Goal: Transaction & Acquisition: Purchase product/service

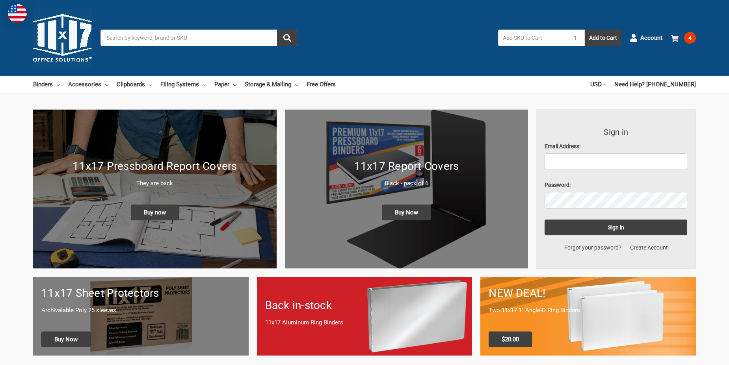
click at [692, 39] on span "4" at bounding box center [690, 38] width 12 height 12
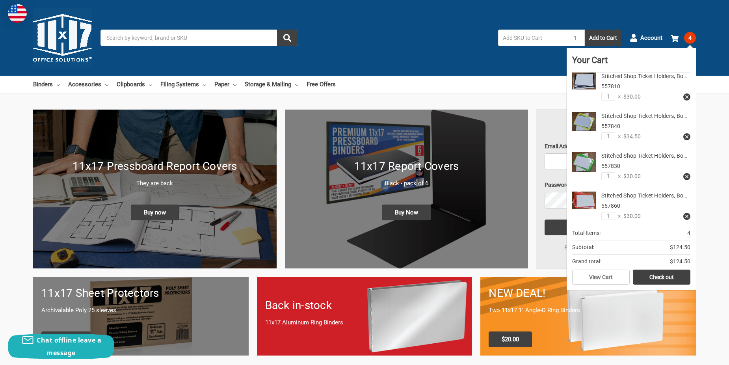
scroll to position [39, 0]
click at [662, 276] on link "Check out" at bounding box center [662, 276] width 58 height 15
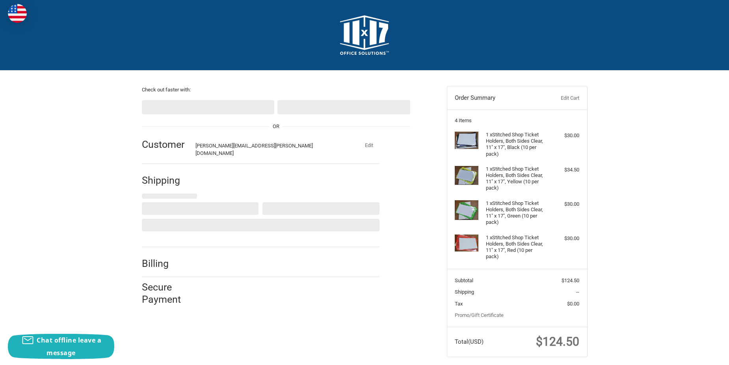
select select "US"
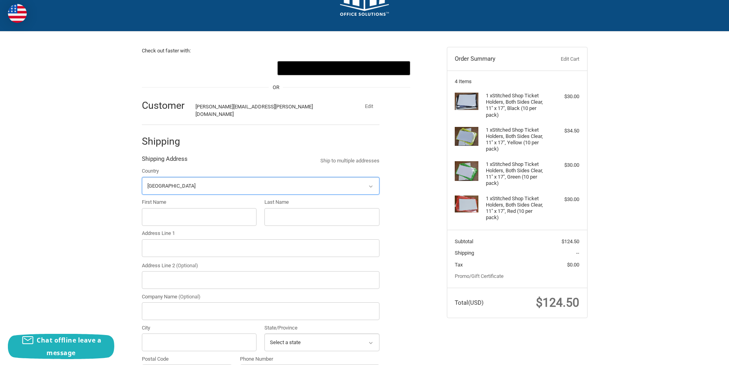
scroll to position [85, 0]
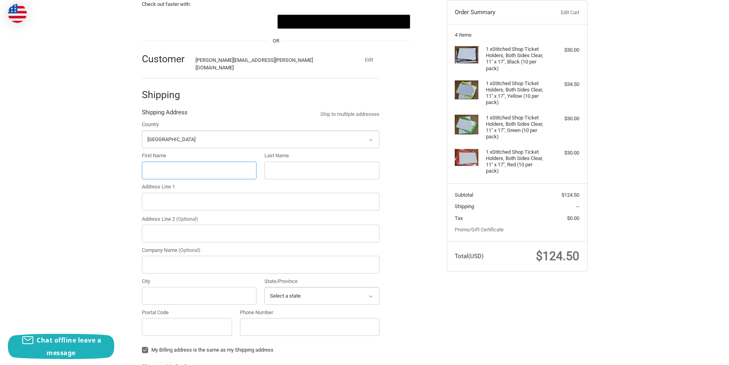
click at [148, 171] on input "First Name" at bounding box center [199, 170] width 115 height 18
type input "[PERSON_NAME]"
type input "[STREET_ADDRESS]"
type input "Fabcon Precast"
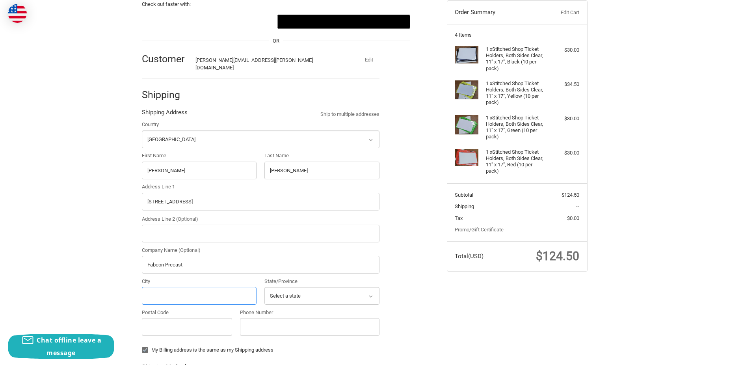
type input "Selkirk"
select select "NY"
type input "12158"
type input "17406293430"
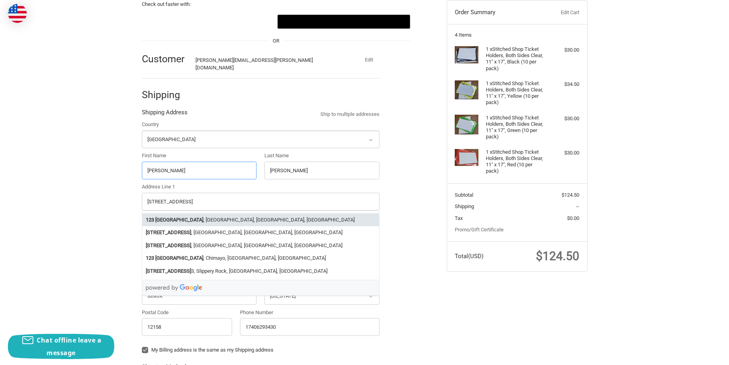
click at [185, 216] on strong "[GEOGRAPHIC_DATA]" at bounding box center [179, 220] width 48 height 8
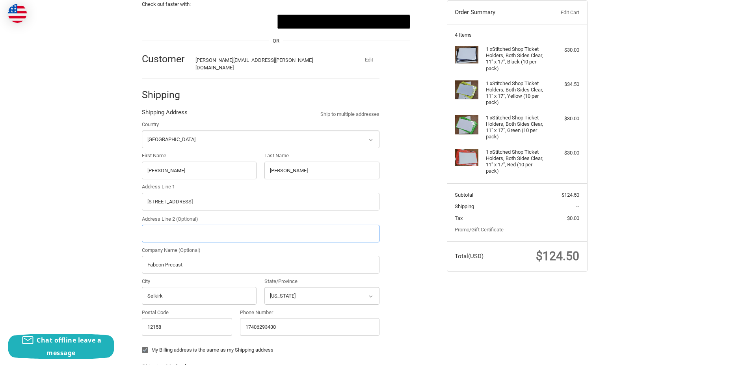
type input "[STREET_ADDRESS]"
select select "NY"
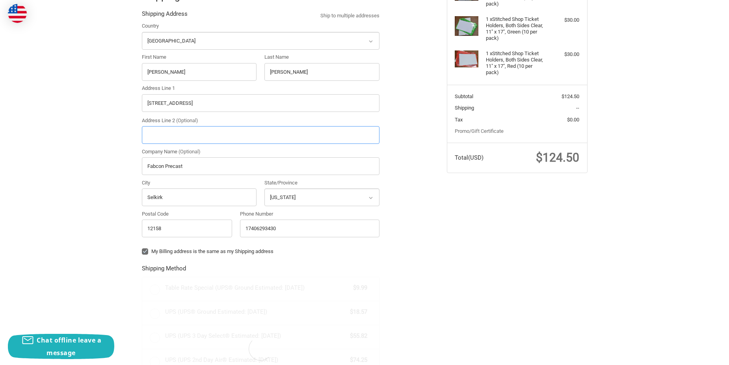
scroll to position [204, 0]
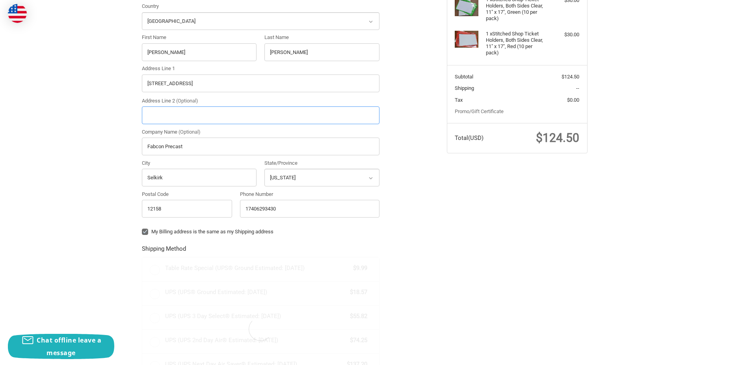
radio input "true"
click at [146, 228] on label "My Billing address is the same as my Shipping address" at bounding box center [260, 231] width 237 height 6
click at [142, 228] on input "My Billing address is the same as my Shipping address" at bounding box center [142, 228] width 0 height 0
checkbox input "false"
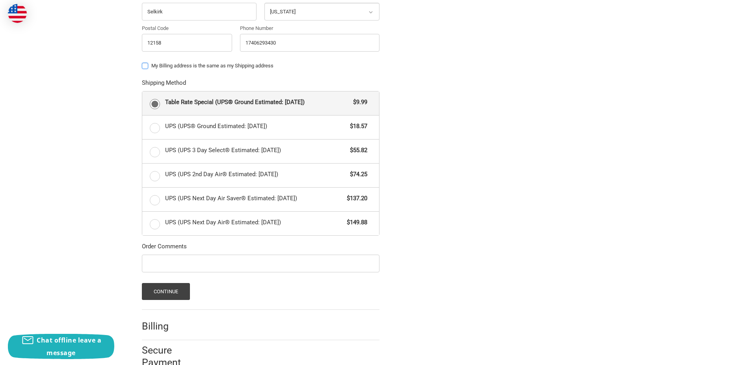
scroll to position [384, 0]
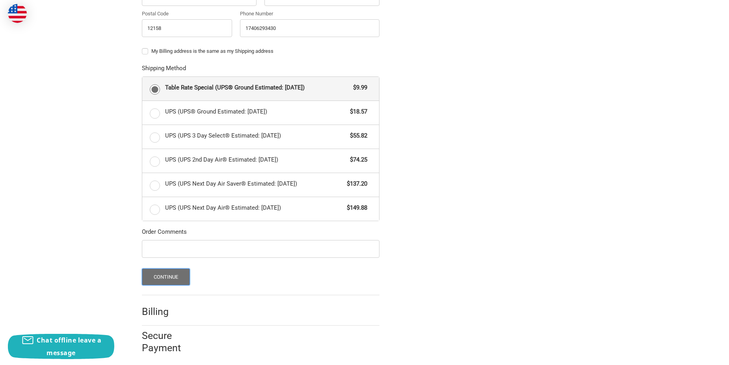
click at [172, 274] on button "Continue" at bounding box center [166, 276] width 48 height 17
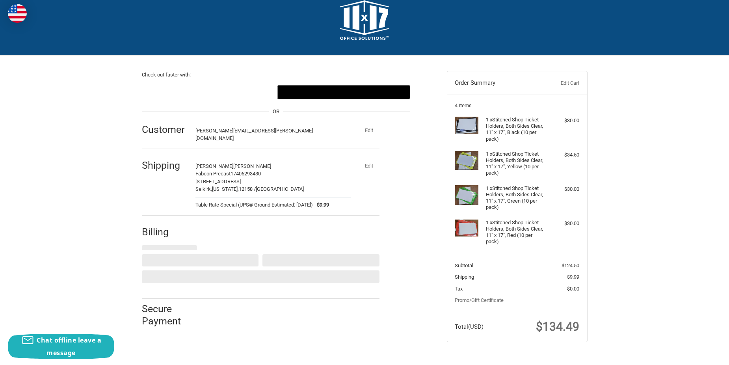
select select "US"
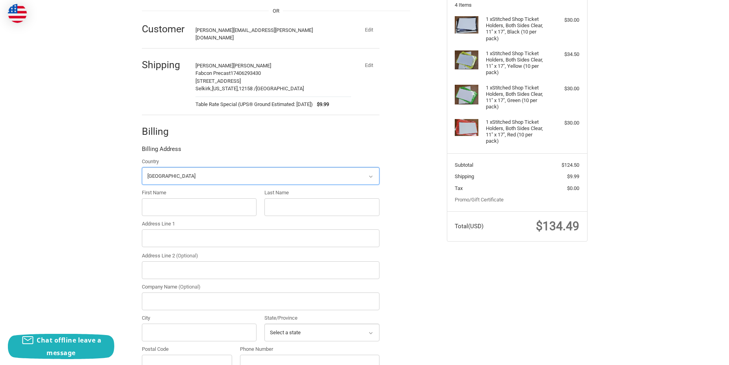
scroll to position [152, 0]
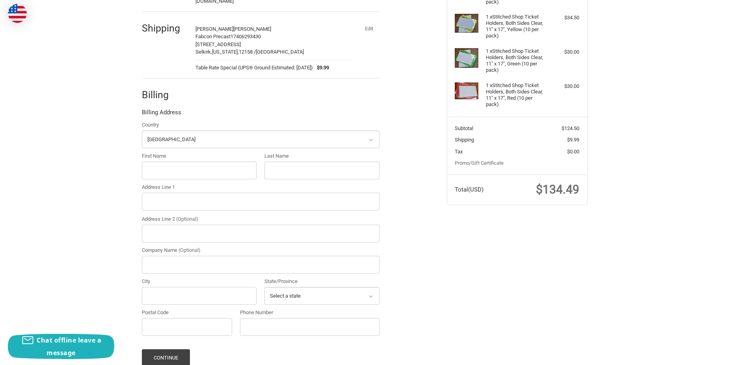
click at [167, 152] on label "First Name" at bounding box center [199, 156] width 115 height 8
click at [167, 161] on input "First Name" at bounding box center [199, 170] width 115 height 18
click at [166, 161] on input "First Name" at bounding box center [199, 170] width 115 height 18
type input "[PERSON_NAME]"
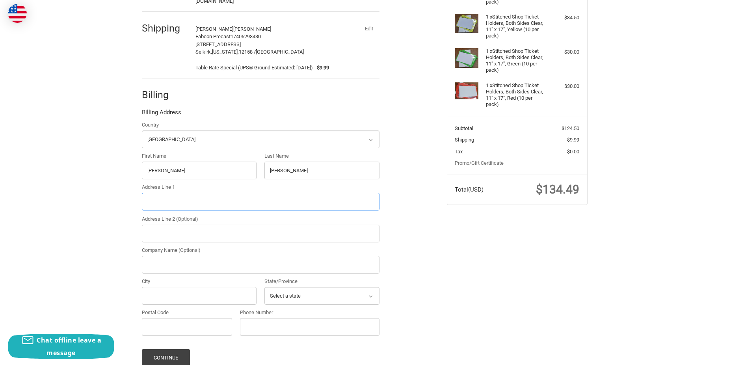
type input "[STREET_ADDRESS]"
type input "Ste 150"
type input "Fabcon Precast"
type input "Eden Prairie"
select select "MN"
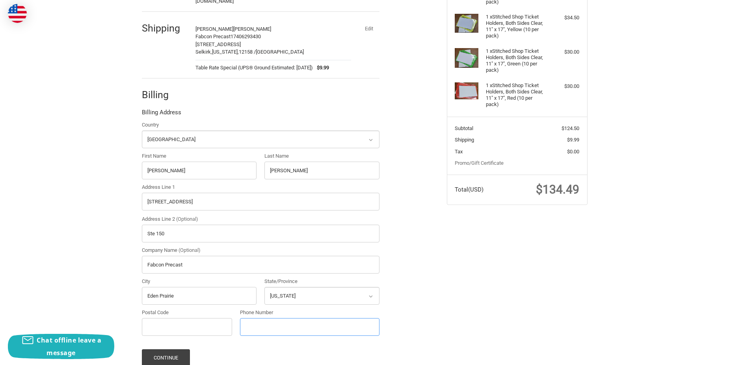
type input "17406293430"
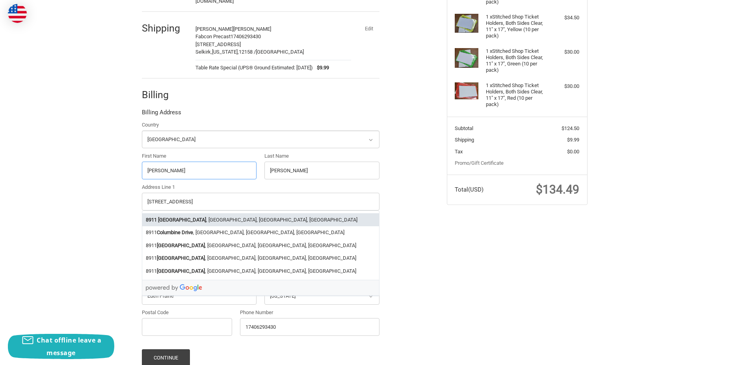
click at [181, 216] on strong "[GEOGRAPHIC_DATA]" at bounding box center [182, 220] width 48 height 8
type input "55347"
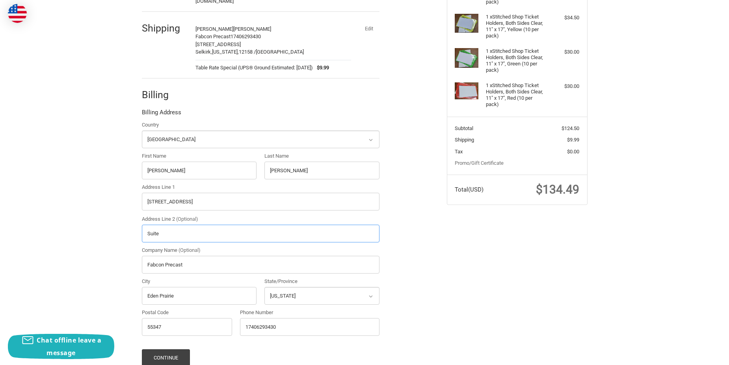
type input "Suite 150"
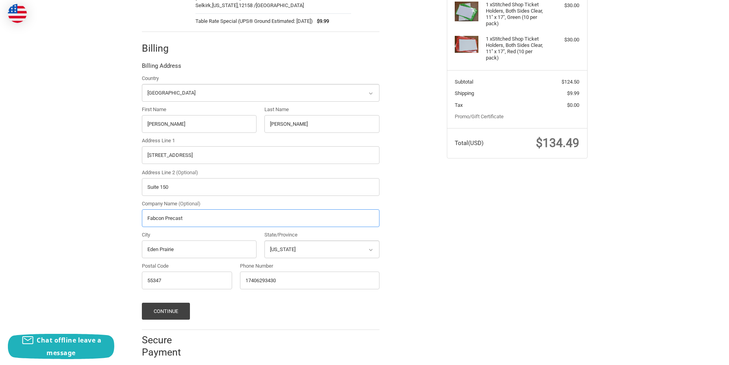
scroll to position [203, 0]
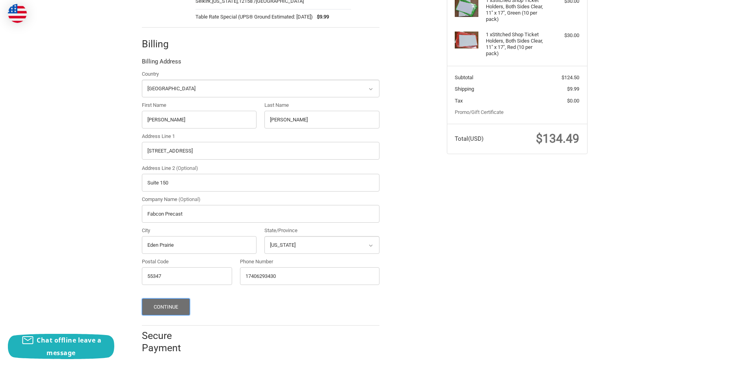
click at [165, 300] on button "Continue" at bounding box center [166, 306] width 48 height 17
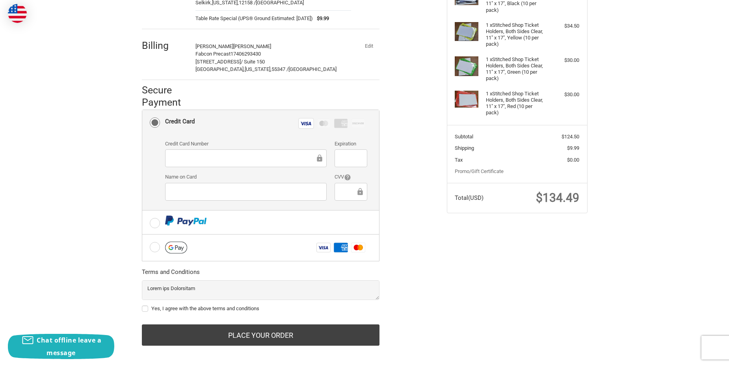
scroll to position [145, 0]
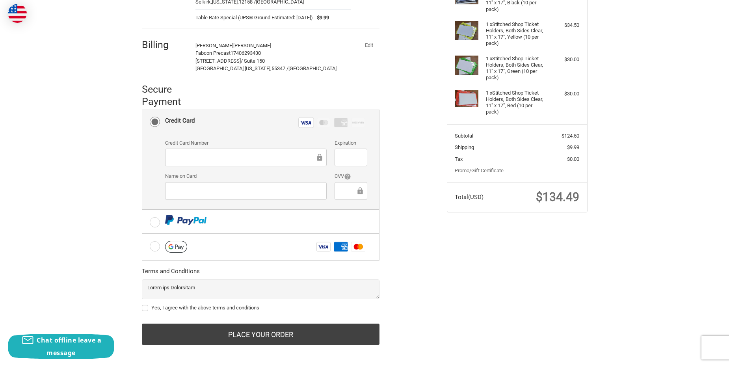
click at [145, 304] on label "Yes, I agree with the above terms and conditions" at bounding box center [260, 307] width 237 height 6
click at [142, 304] on input "Yes, I agree with the above terms and conditions" at bounding box center [142, 304] width 0 height 0
checkbox input "true"
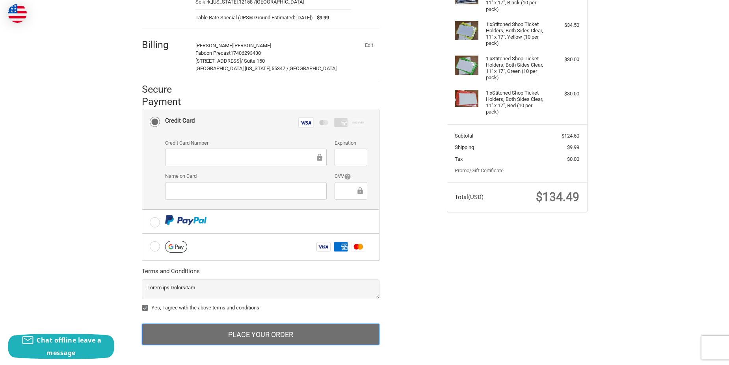
click at [275, 333] on button "Place Your Order" at bounding box center [260, 333] width 237 height 21
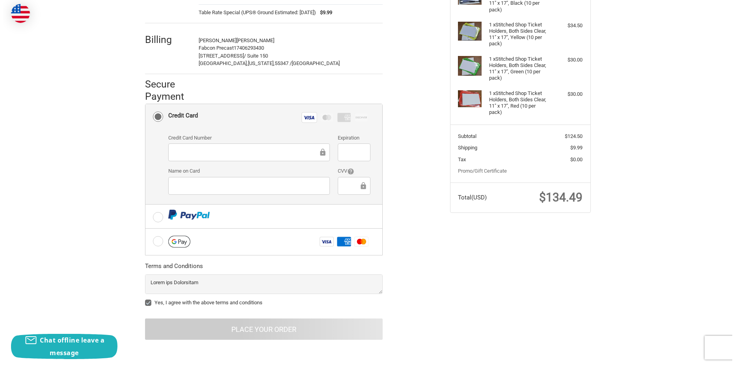
scroll to position [0, 0]
